Goal: Task Accomplishment & Management: Use online tool/utility

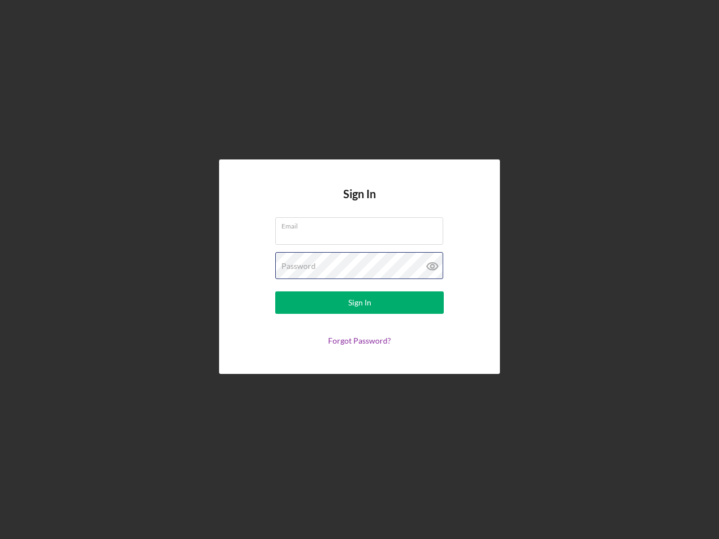
click at [359, 269] on div "Password" at bounding box center [359, 266] width 168 height 28
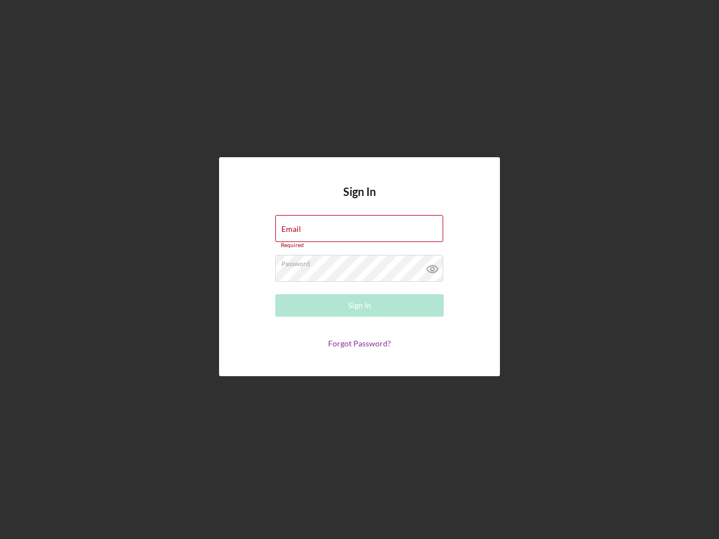
click at [432, 266] on icon at bounding box center [432, 269] width 28 height 28
